Goal: Check status

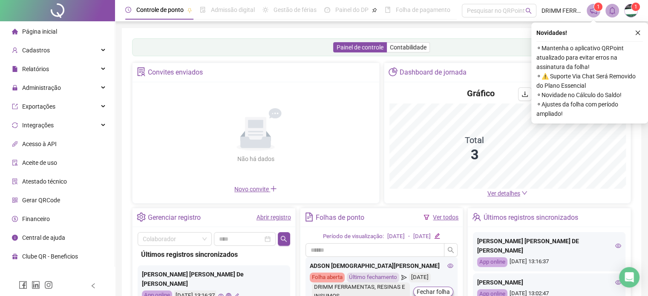
click at [272, 218] on link "Abrir registro" at bounding box center [274, 217] width 35 height 7
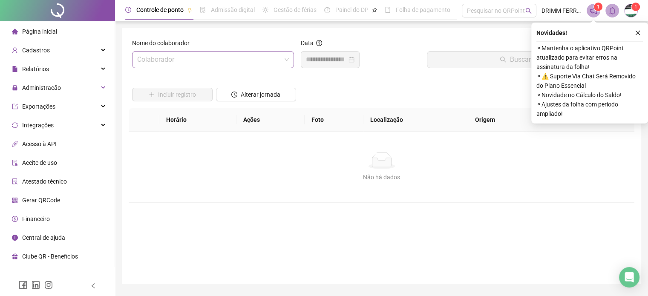
click at [204, 58] on input "search" at bounding box center [209, 60] width 144 height 16
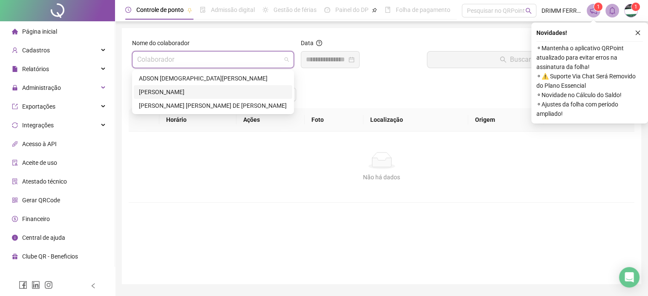
click at [174, 90] on div "[PERSON_NAME]" at bounding box center [213, 91] width 148 height 9
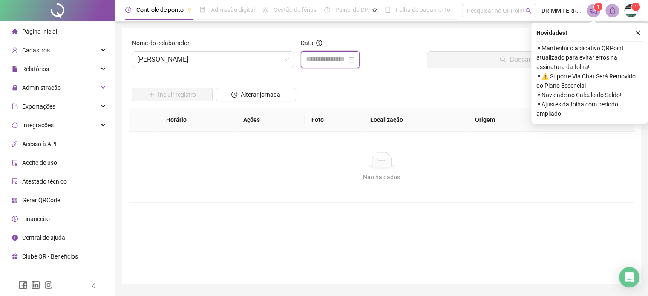
click at [324, 59] on input at bounding box center [326, 60] width 41 height 10
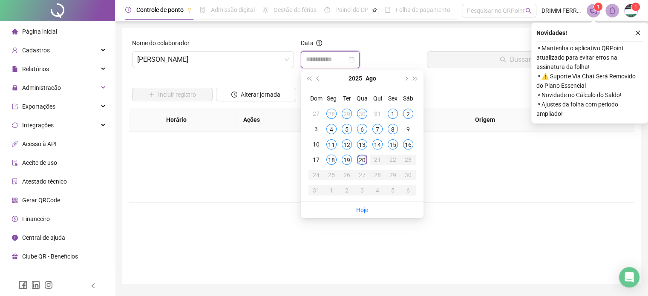
type input "**********"
click at [361, 162] on div "20" at bounding box center [362, 160] width 10 height 10
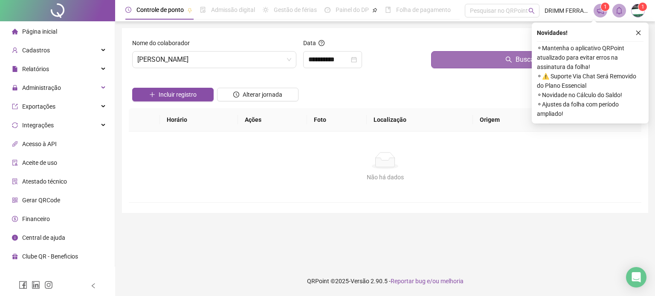
click at [497, 60] on button "Buscar registros" at bounding box center [534, 59] width 207 height 17
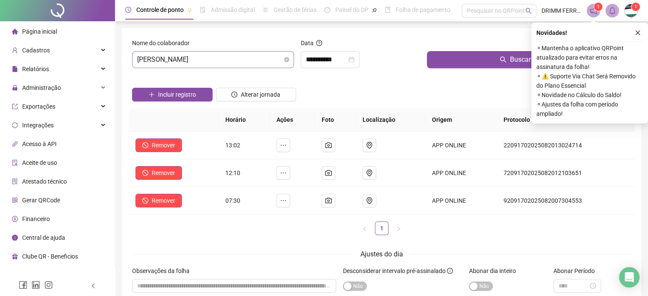
click at [245, 52] on span "[PERSON_NAME]" at bounding box center [213, 60] width 152 height 16
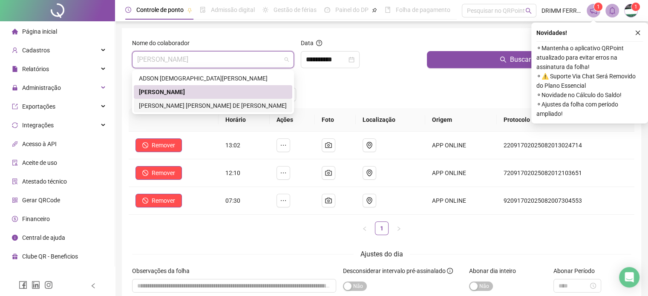
click at [202, 107] on div "[PERSON_NAME] [PERSON_NAME] DE [PERSON_NAME]" at bounding box center [213, 105] width 148 height 9
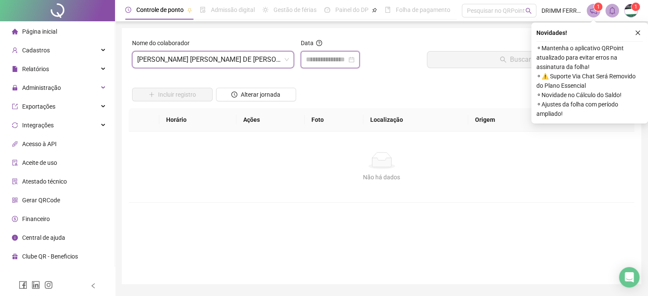
click at [311, 61] on input at bounding box center [326, 60] width 41 height 10
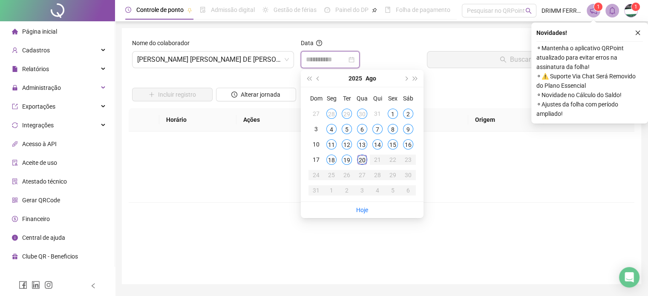
type input "**********"
click at [361, 161] on div "20" at bounding box center [362, 160] width 10 height 10
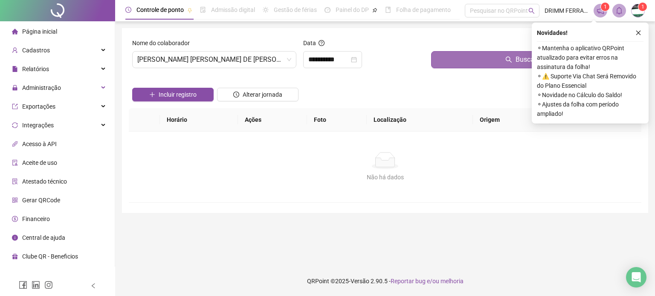
click at [448, 64] on button "Buscar registros" at bounding box center [534, 59] width 207 height 17
